Goal: Information Seeking & Learning: Learn about a topic

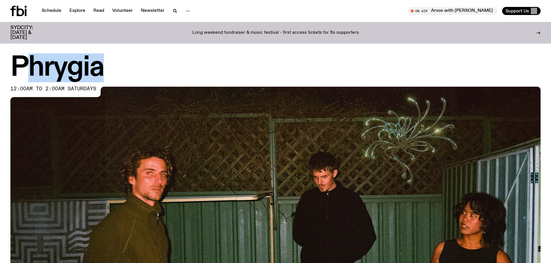
drag, startPoint x: 110, startPoint y: 61, endPoint x: 20, endPoint y: 71, distance: 90.2
click at [20, 71] on h1 "Phrygia" at bounding box center [275, 68] width 530 height 26
click at [21, 59] on h1 "Phrygia" at bounding box center [275, 68] width 530 height 26
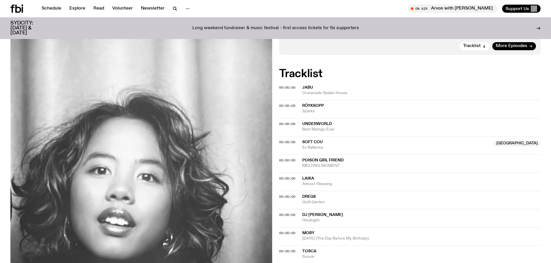
scroll to position [54, 0]
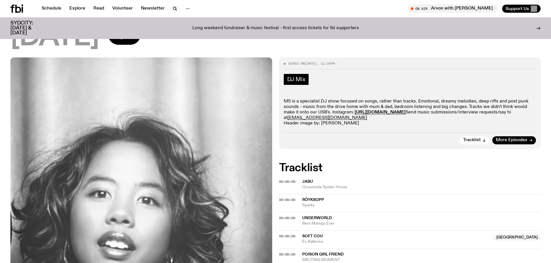
click at [293, 83] on link "DJ Mix" at bounding box center [296, 79] width 25 height 11
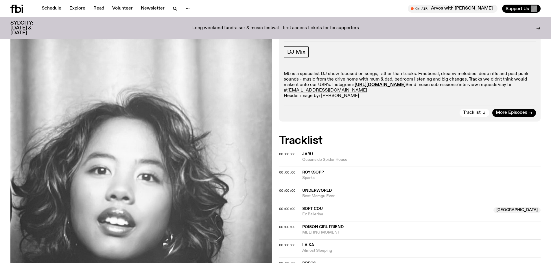
scroll to position [12, 0]
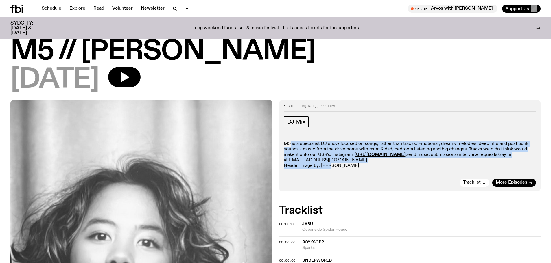
drag, startPoint x: 314, startPoint y: 145, endPoint x: 323, endPoint y: 175, distance: 30.5
click at [325, 175] on div "Aired on 20.04.25 , 11:00pm DJ Mix M5 is a specialist DJ show focused on songs,…" at bounding box center [410, 145] width 262 height 91
click at [347, 166] on p "M5 is a specialist DJ show focused on songs, rather than tracks. Emotional, dre…" at bounding box center [410, 155] width 252 height 28
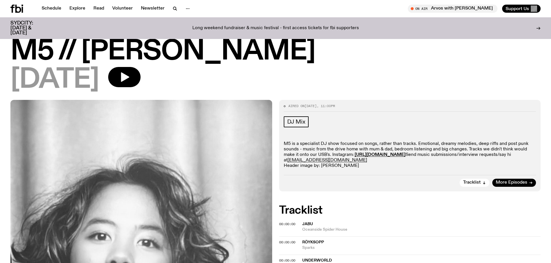
click at [379, 171] on div "Aired on 20.04.25 , 11:00pm DJ Mix M5 is a specialist DJ show focused on songs,…" at bounding box center [410, 145] width 262 height 91
click at [473, 184] on span "Tracklist" at bounding box center [472, 183] width 18 height 4
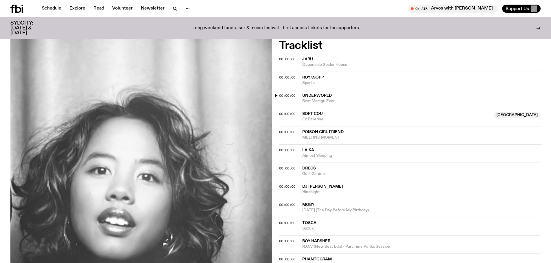
scroll to position [183, 0]
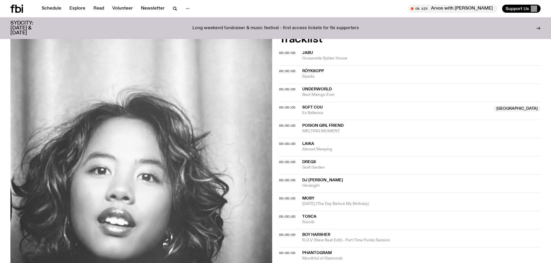
click at [504, 72] on span "Röyksopp" at bounding box center [421, 71] width 238 height 5
click at [327, 54] on span "Jabu" at bounding box center [421, 52] width 238 height 5
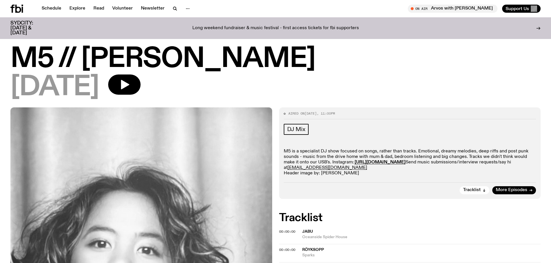
scroll to position [0, 0]
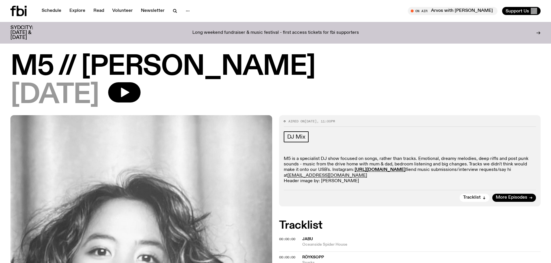
click at [131, 90] on div "20.04.25" at bounding box center [275, 95] width 530 height 26
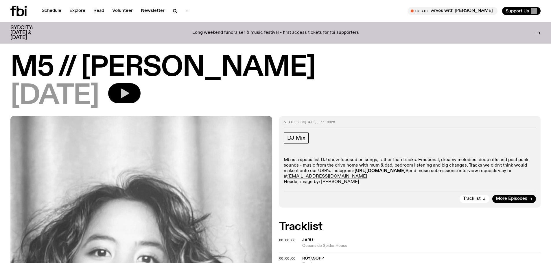
click at [129, 95] on icon "button" at bounding box center [125, 94] width 8 height 10
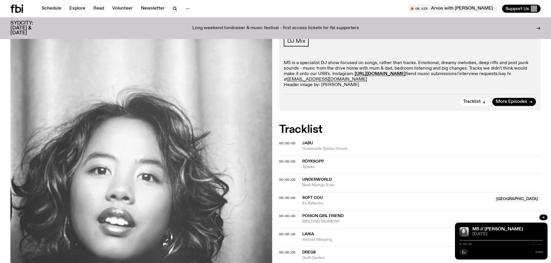
scroll to position [53, 0]
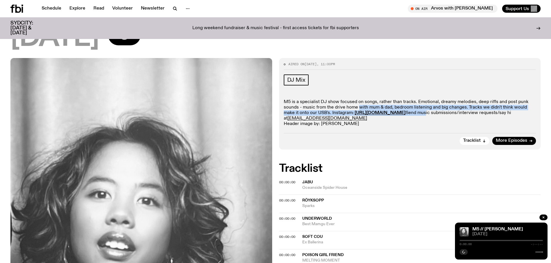
drag, startPoint x: 357, startPoint y: 107, endPoint x: 451, endPoint y: 111, distance: 94.3
click at [450, 111] on p "M5 is a specialist DJ show focused on songs, rather than tracks. Emotional, dre…" at bounding box center [410, 113] width 252 height 28
click at [451, 111] on p "M5 is a specialist DJ show focused on songs, rather than tracks. Emotional, dre…" at bounding box center [410, 113] width 252 height 28
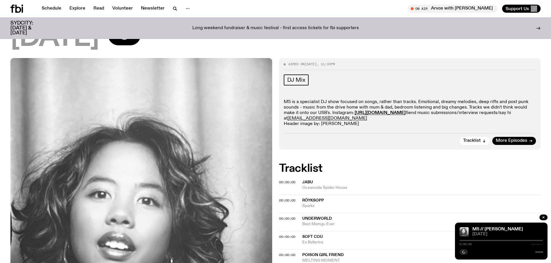
click at [363, 98] on div "DJ Mix M5 is a specialist DJ show focused on songs, rather than tracks. Emotion…" at bounding box center [410, 101] width 252 height 53
drag, startPoint x: 336, startPoint y: 98, endPoint x: 443, endPoint y: 103, distance: 107.0
click at [443, 103] on div "DJ Mix M5 is a specialist DJ show focused on songs, rather than tracks. Emotion…" at bounding box center [410, 101] width 252 height 53
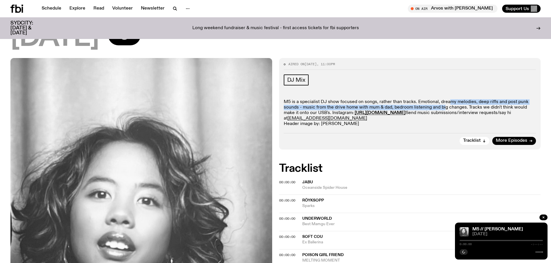
drag, startPoint x: 444, startPoint y: 100, endPoint x: 445, endPoint y: 95, distance: 4.7
click at [445, 95] on div "DJ Mix M5 is a specialist DJ show focused on songs, rather than tracks. Emotion…" at bounding box center [410, 101] width 252 height 53
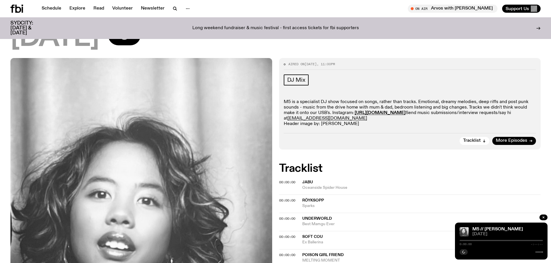
click at [414, 103] on p "M5 is a specialist DJ show focused on songs, rather than tracks. Emotional, dre…" at bounding box center [410, 113] width 252 height 28
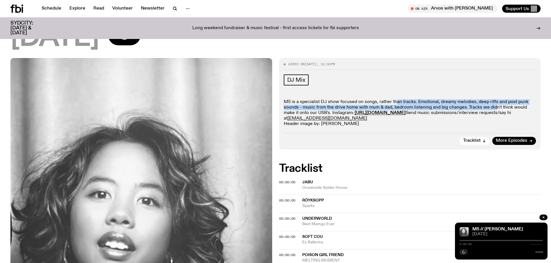
drag, startPoint x: 393, startPoint y: 92, endPoint x: 495, endPoint y: 107, distance: 102.9
click at [495, 107] on div "DJ Mix M5 is a specialist DJ show focused on songs, rather than tracks. Emotion…" at bounding box center [410, 101] width 252 height 53
drag, startPoint x: 495, startPoint y: 107, endPoint x: 496, endPoint y: 114, distance: 7.1
click at [495, 108] on p "M5 is a specialist DJ show focused on songs, rather than tracks. Emotional, dre…" at bounding box center [410, 113] width 252 height 28
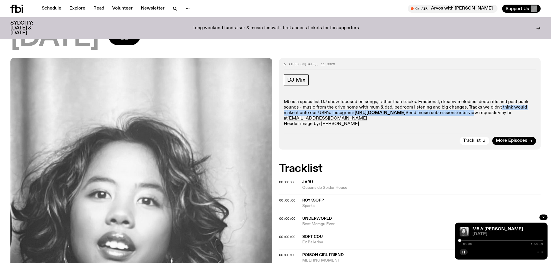
drag, startPoint x: 496, startPoint y: 114, endPoint x: 499, endPoint y: 104, distance: 10.7
click at [499, 104] on p "M5 is a specialist DJ show focused on songs, rather than tracks. Emotional, dre…" at bounding box center [410, 113] width 252 height 28
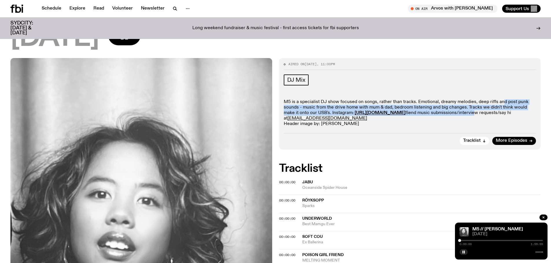
click at [499, 104] on p "M5 is a specialist DJ show focused on songs, rather than tracks. Emotional, dre…" at bounding box center [410, 113] width 252 height 28
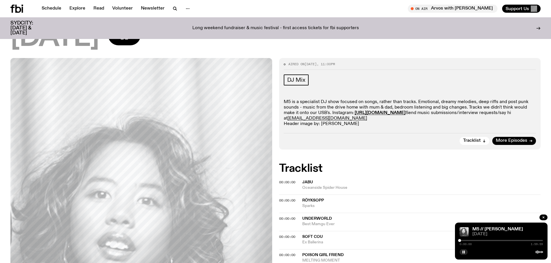
click at [350, 107] on p "M5 is a specialist DJ show focused on songs, rather than tracks. Emotional, dre…" at bounding box center [410, 113] width 252 height 28
drag, startPoint x: 319, startPoint y: 107, endPoint x: 484, endPoint y: 107, distance: 164.8
click at [484, 107] on p "M5 is a specialist DJ show focused on songs, rather than tracks. Emotional, dre…" at bounding box center [410, 113] width 252 height 28
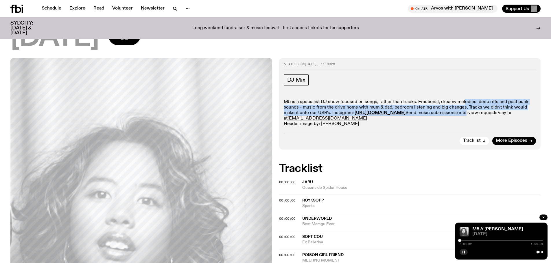
drag, startPoint x: 471, startPoint y: 100, endPoint x: 488, endPoint y: 114, distance: 22.2
click at [488, 114] on div "DJ Mix M5 is a specialist DJ show focused on songs, rather than tracks. Emotion…" at bounding box center [410, 101] width 252 height 53
click at [488, 114] on p "M5 is a specialist DJ show focused on songs, rather than tracks. Emotional, dre…" at bounding box center [410, 113] width 252 height 28
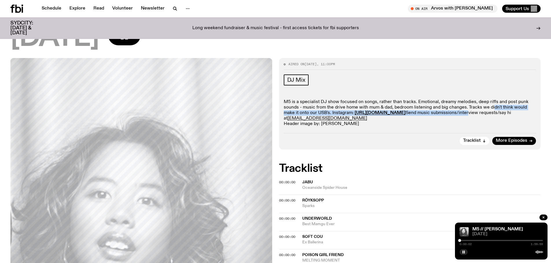
drag, startPoint x: 490, startPoint y: 115, endPoint x: 491, endPoint y: 107, distance: 8.1
click at [491, 107] on p "M5 is a specialist DJ show focused on songs, rather than tracks. Emotional, dre…" at bounding box center [410, 113] width 252 height 28
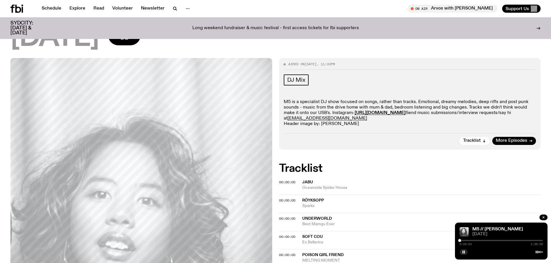
click at [306, 107] on p "M5 is a specialist DJ show focused on songs, rather than tracks. Emotional, dre…" at bounding box center [410, 113] width 252 height 28
click at [380, 113] on strong "https://www.instagram.com/lillygrainger/" at bounding box center [379, 113] width 51 height 5
click at [358, 123] on p "M5 is a specialist DJ show focused on songs, rather than tracks. Emotional, dre…" at bounding box center [410, 113] width 252 height 28
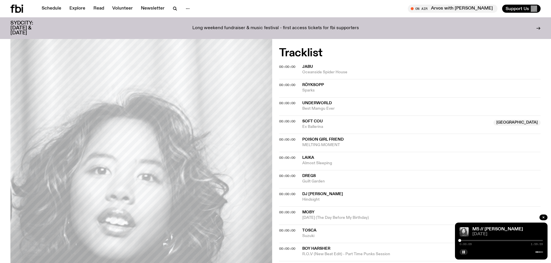
scroll to position [314, 0]
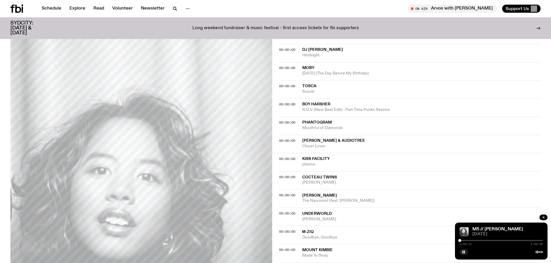
click at [475, 240] on div at bounding box center [500, 240] width 83 height 1
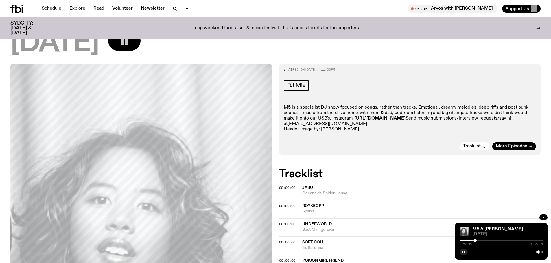
scroll to position [0, 0]
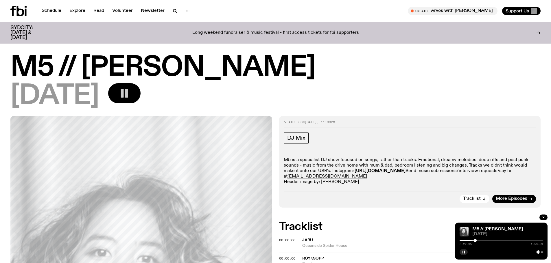
click at [130, 90] on icon "button" at bounding box center [125, 94] width 12 height 12
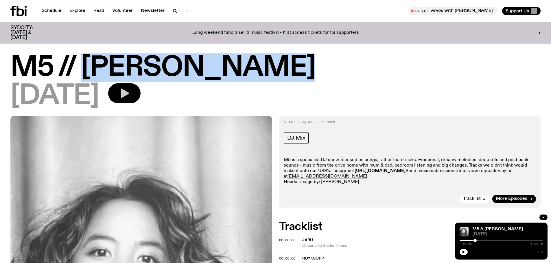
drag, startPoint x: 265, startPoint y: 72, endPoint x: 79, endPoint y: 64, distance: 185.7
click at [79, 64] on h1 "M5 // Bindi Mutiara" at bounding box center [275, 68] width 530 height 26
copy h1 "[PERSON_NAME]"
